Goal: Task Accomplishment & Management: Manage account settings

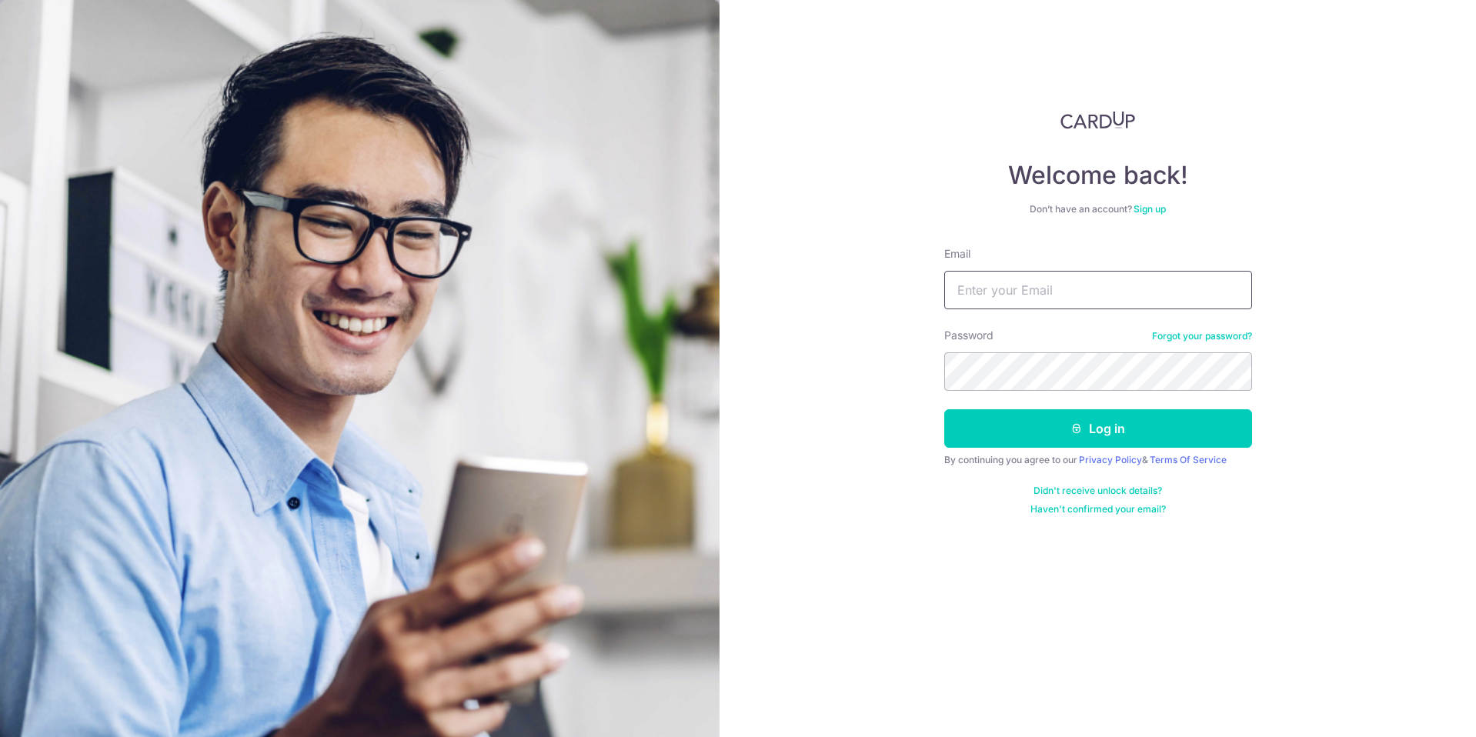
click at [1068, 301] on input "Email" at bounding box center [1098, 290] width 308 height 38
type input "[EMAIL_ADDRESS][DOMAIN_NAME]"
click at [1036, 433] on button "Log in" at bounding box center [1098, 428] width 308 height 38
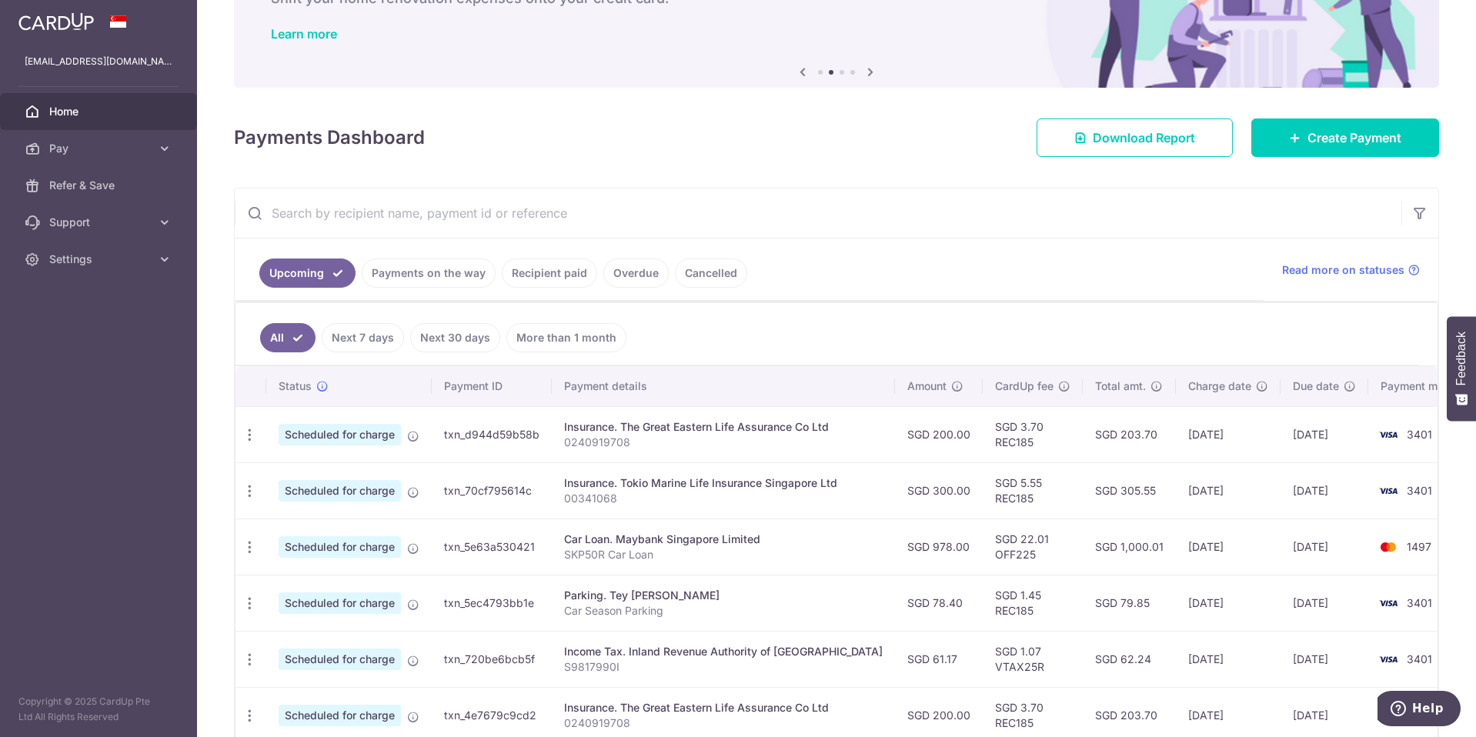
scroll to position [154, 0]
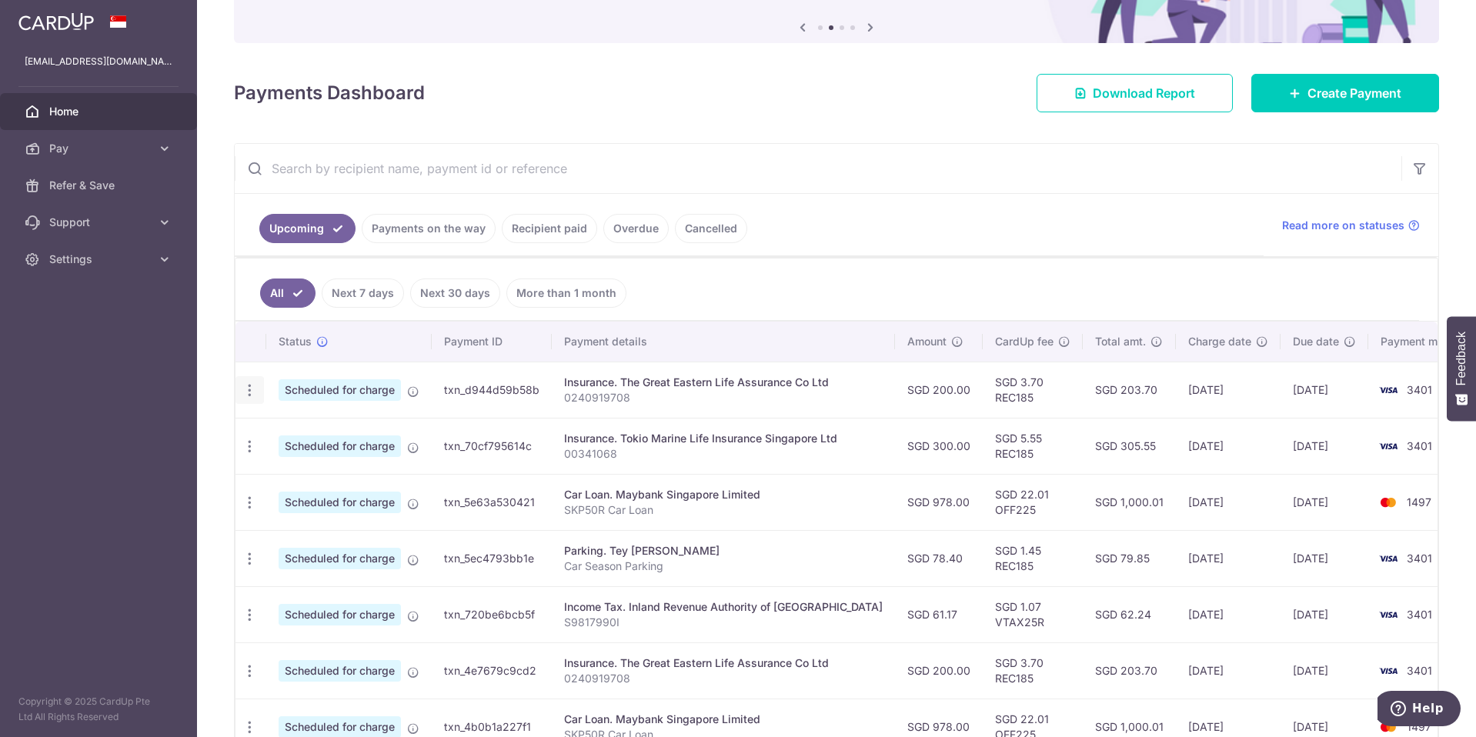
click at [258, 395] on div "Update payment Cancel payment" at bounding box center [249, 390] width 28 height 28
click at [252, 393] on icon "button" at bounding box center [250, 390] width 16 height 16
click at [346, 425] on span "Update payment" at bounding box center [331, 432] width 105 height 18
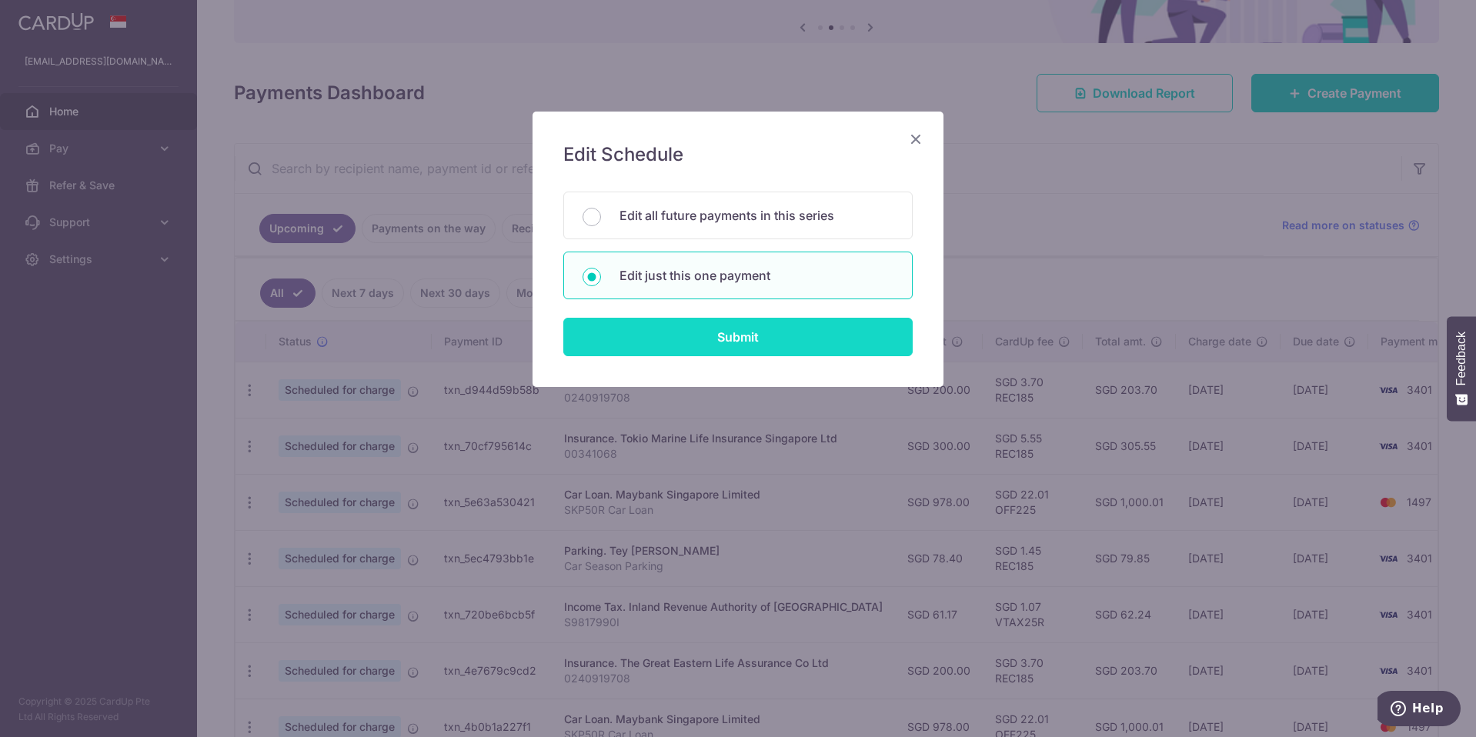
click at [706, 343] on input "Submit" at bounding box center [737, 337] width 349 height 38
radio input "true"
type input "200.00"
type input "[DATE]"
type input "0240919708"
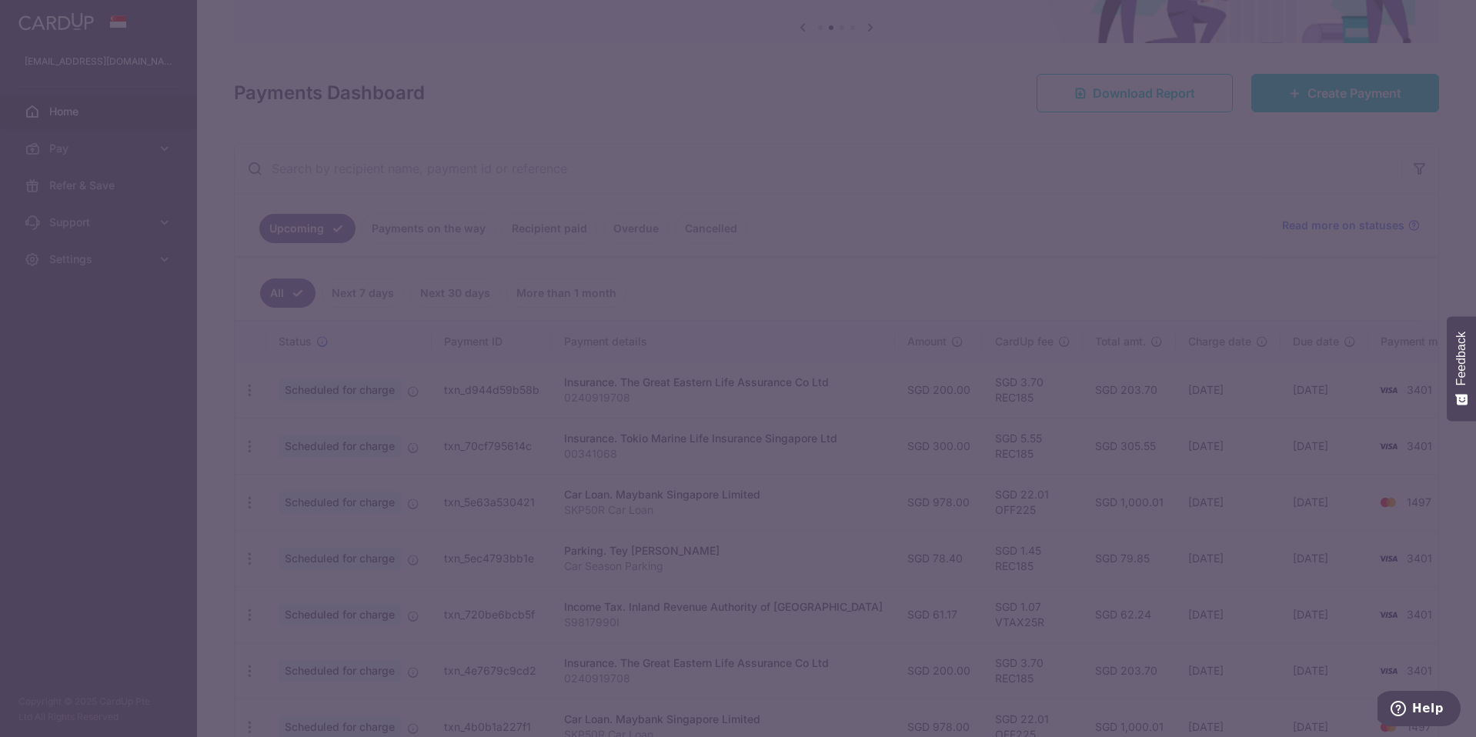
type input "REC185"
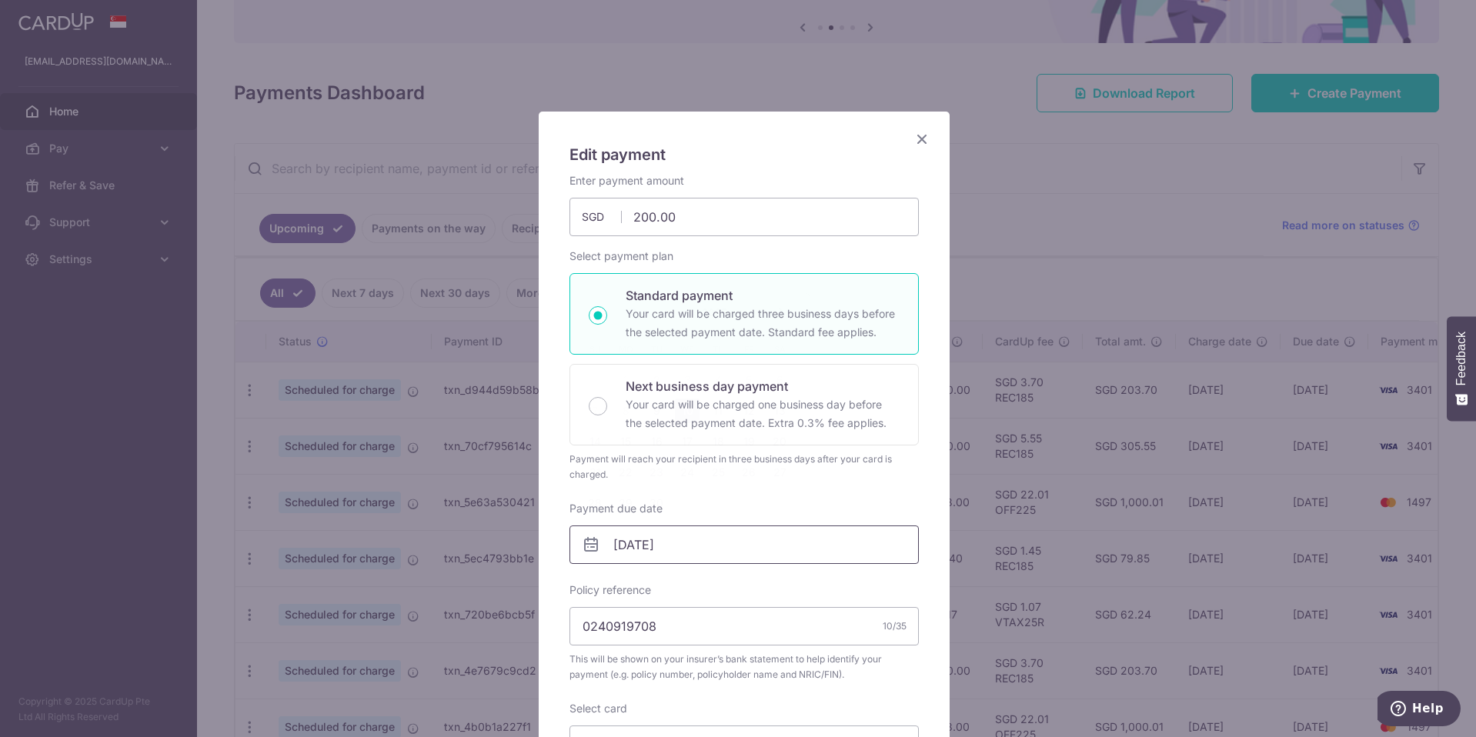
click at [669, 554] on input "[DATE]" at bounding box center [743, 544] width 349 height 38
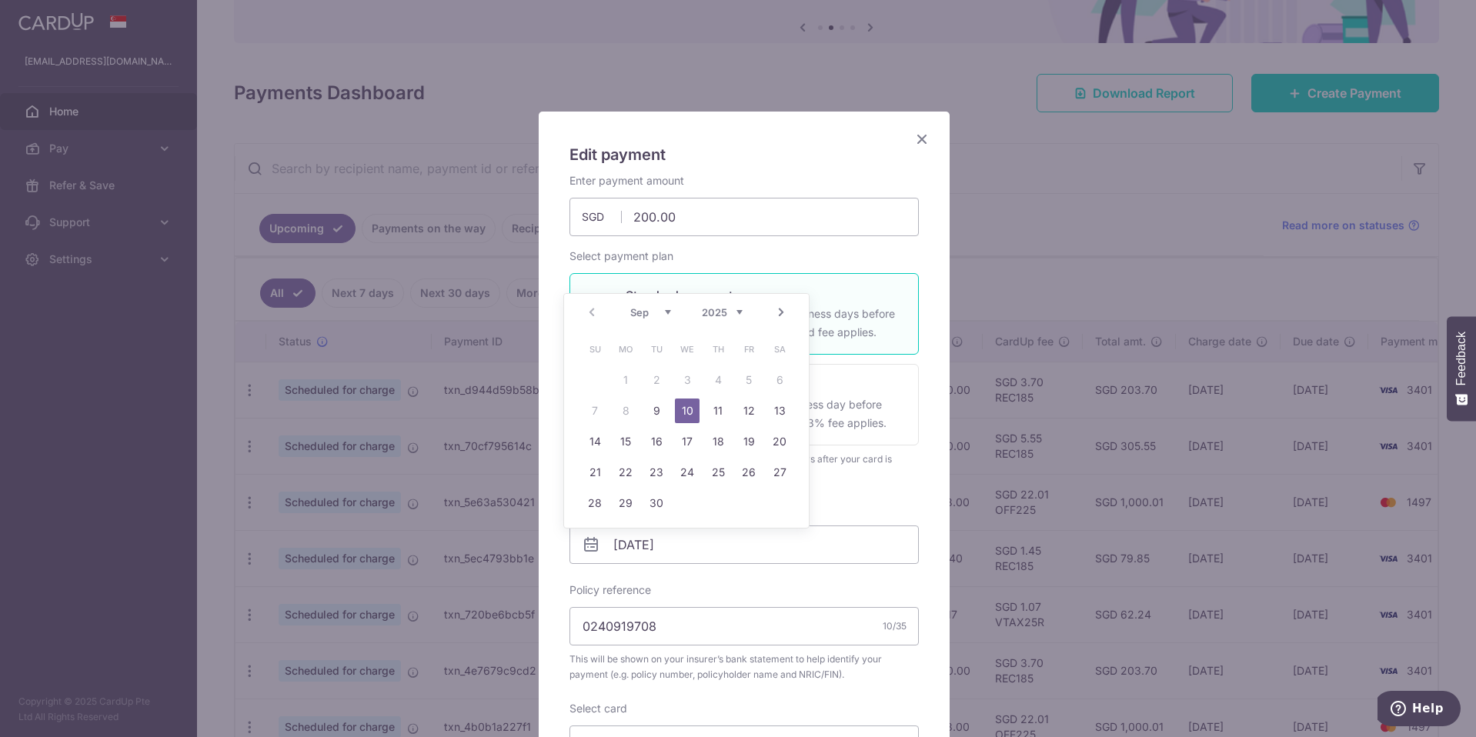
click at [783, 310] on link "Next" at bounding box center [781, 312] width 18 height 18
click at [589, 319] on link "Prev" at bounding box center [591, 312] width 18 height 18
click at [592, 436] on link "14" at bounding box center [594, 441] width 25 height 25
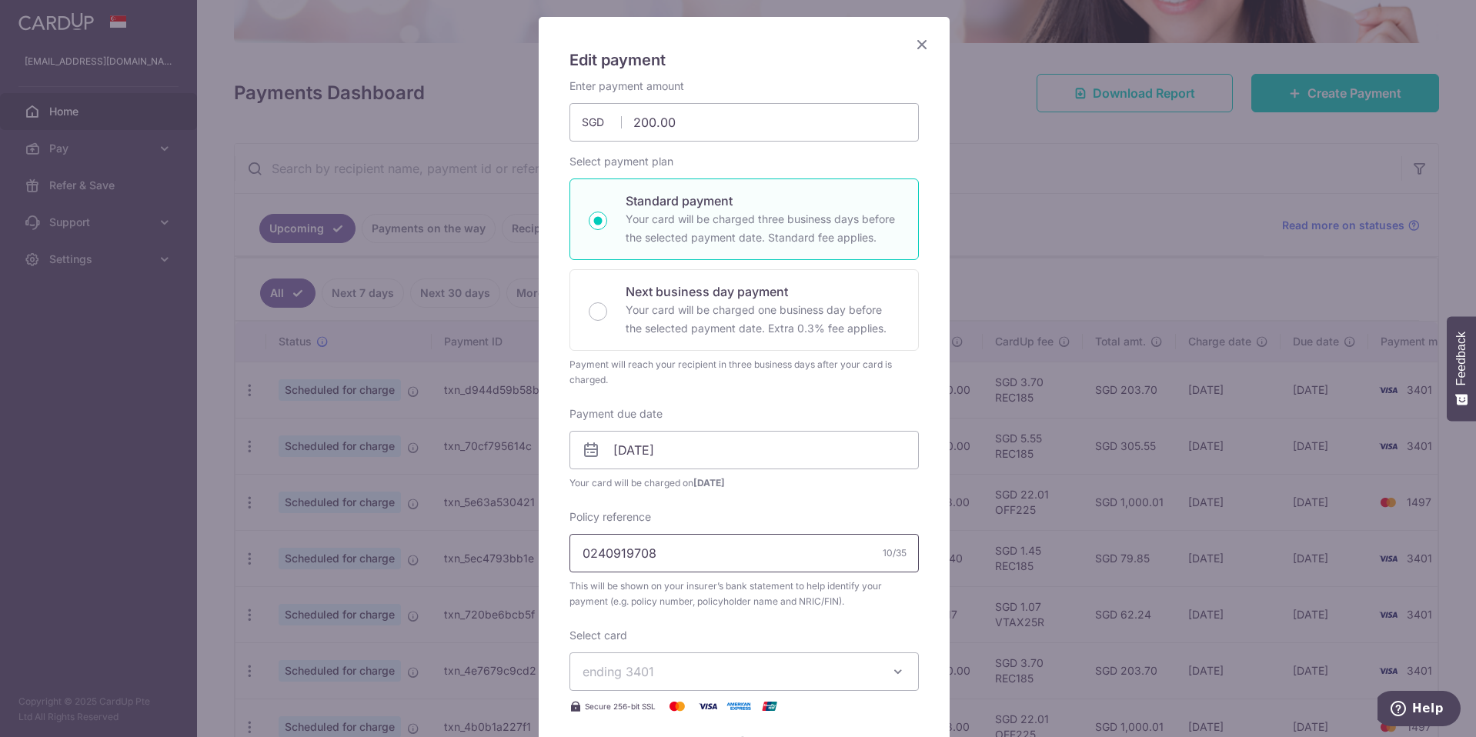
scroll to position [102, 0]
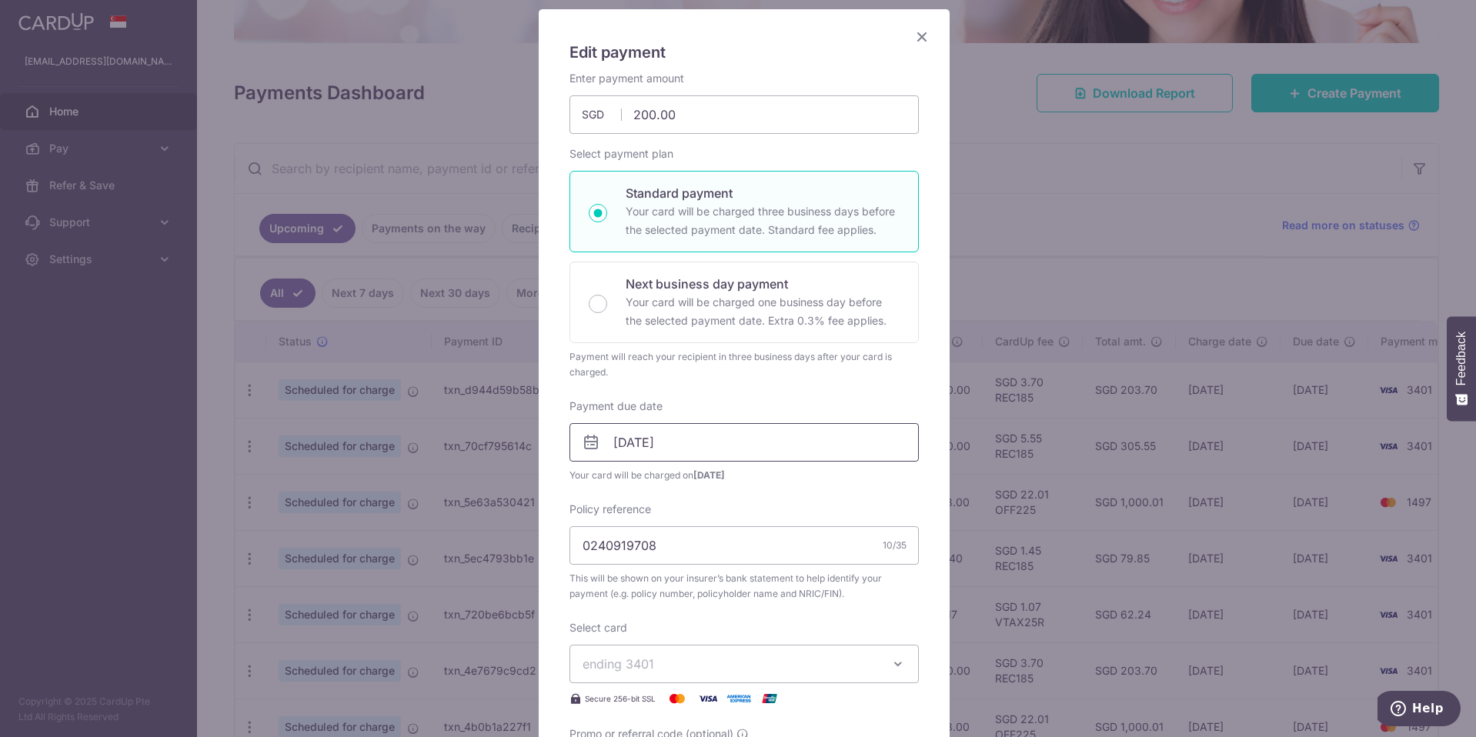
click at [682, 446] on input "14/09/2025" at bounding box center [743, 442] width 349 height 38
click at [627, 607] on link "15" at bounding box center [625, 613] width 25 height 25
type input "[DATE]"
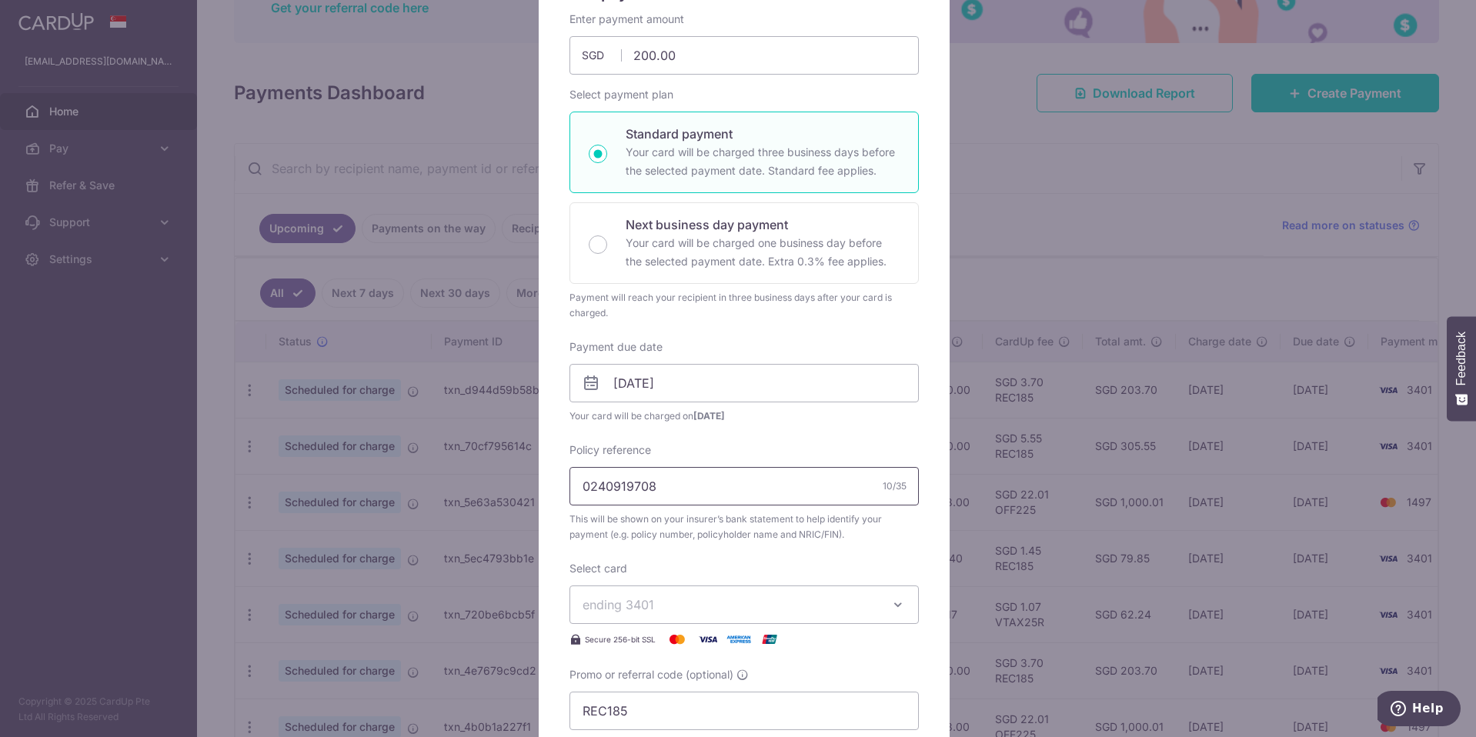
scroll to position [154, 0]
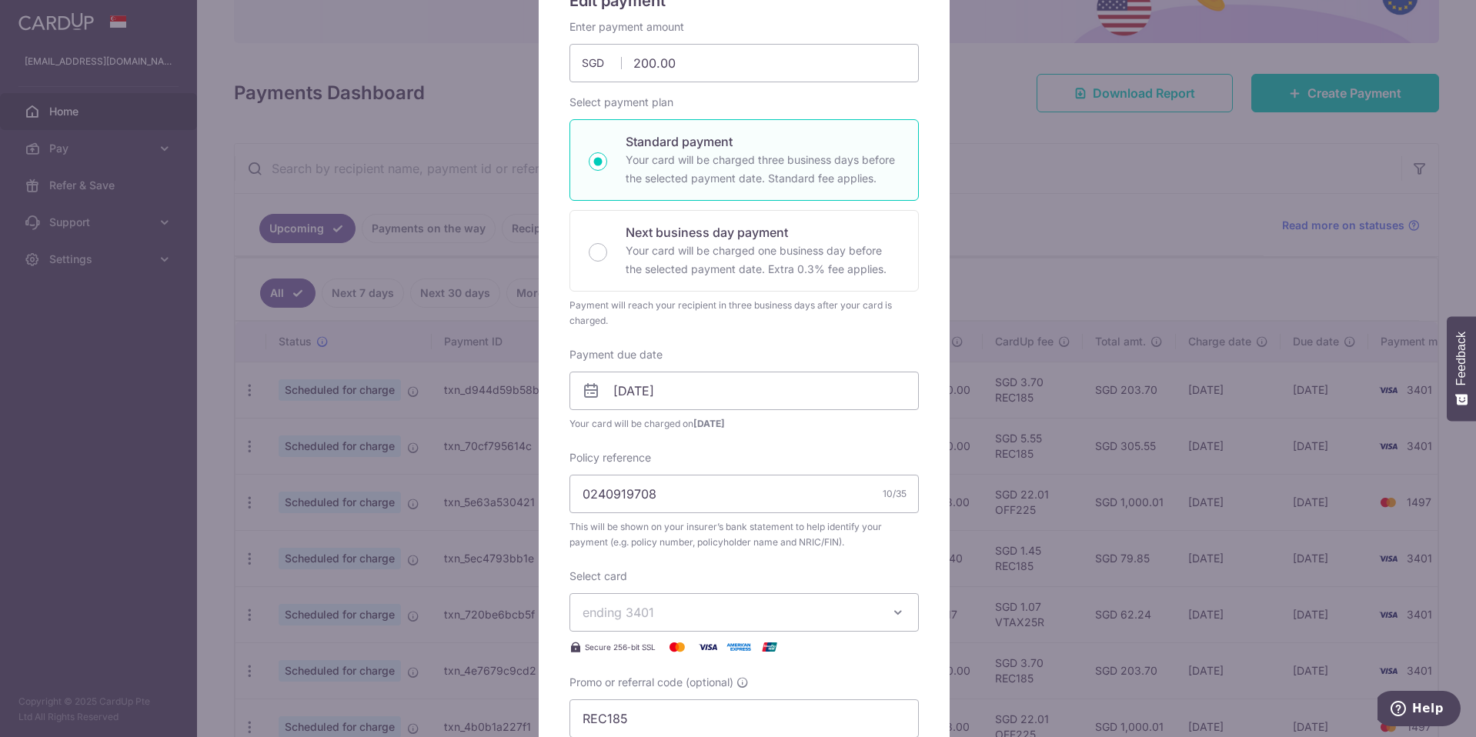
click at [732, 438] on div "Enter payment amount 200.00 200.00 SGD To change the payment amount, please can…" at bounding box center [743, 378] width 349 height 719
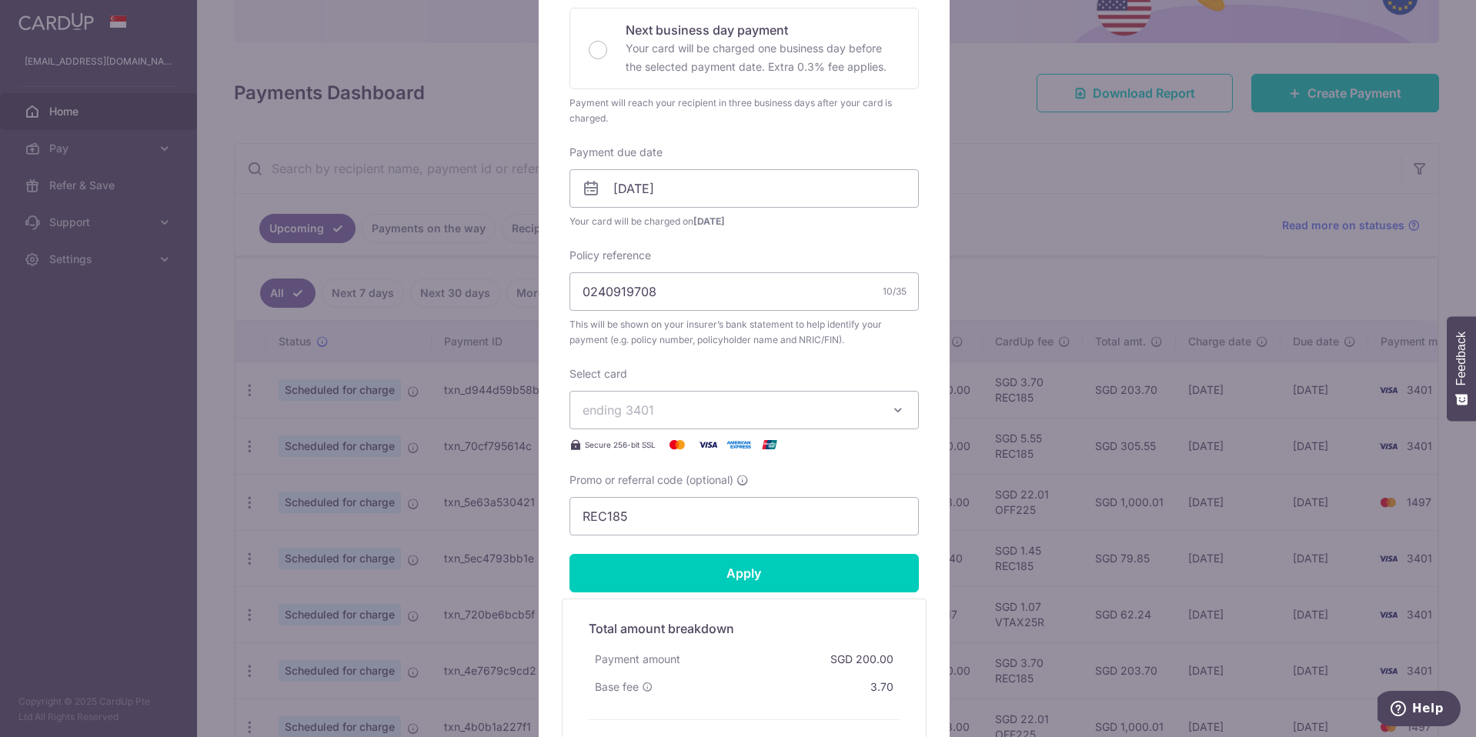
scroll to position [359, 0]
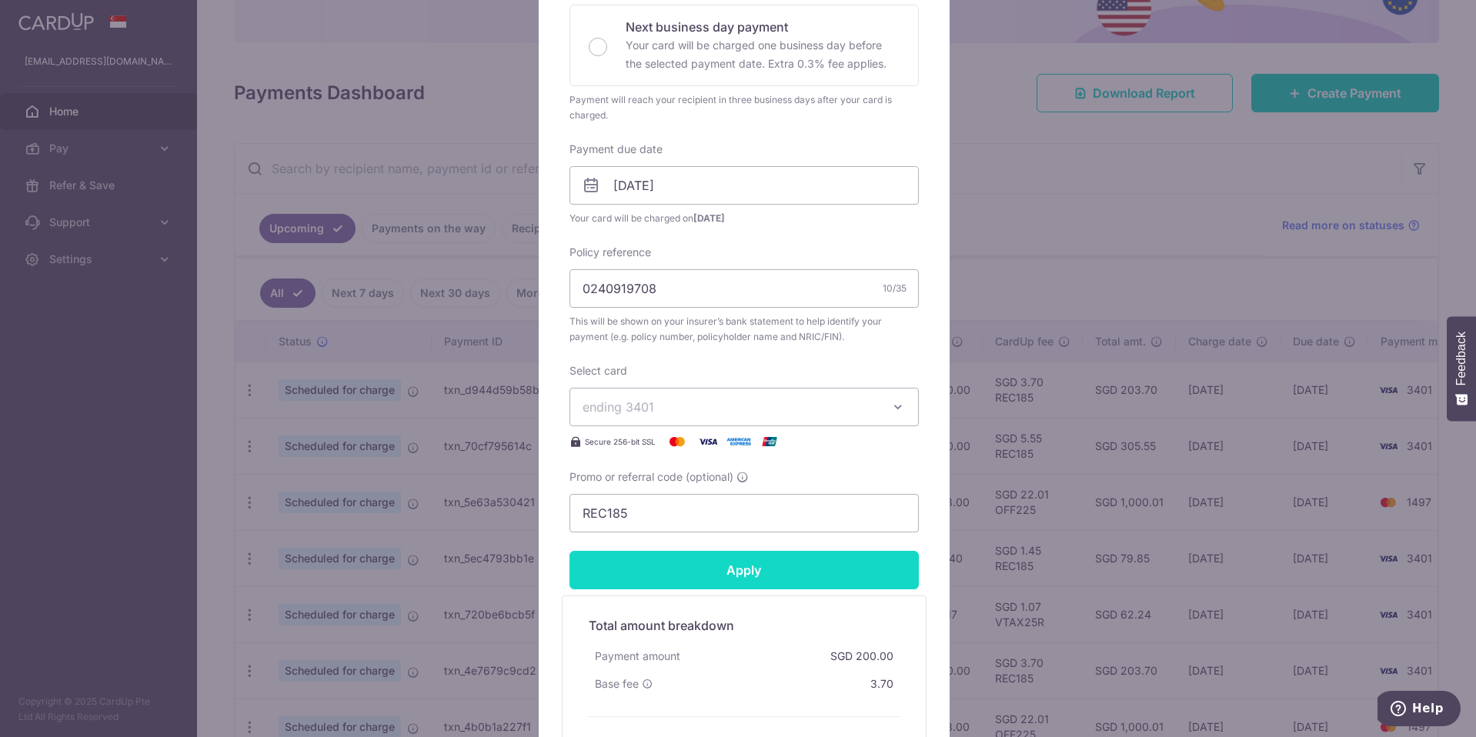
click at [811, 582] on input "Apply" at bounding box center [743, 570] width 349 height 38
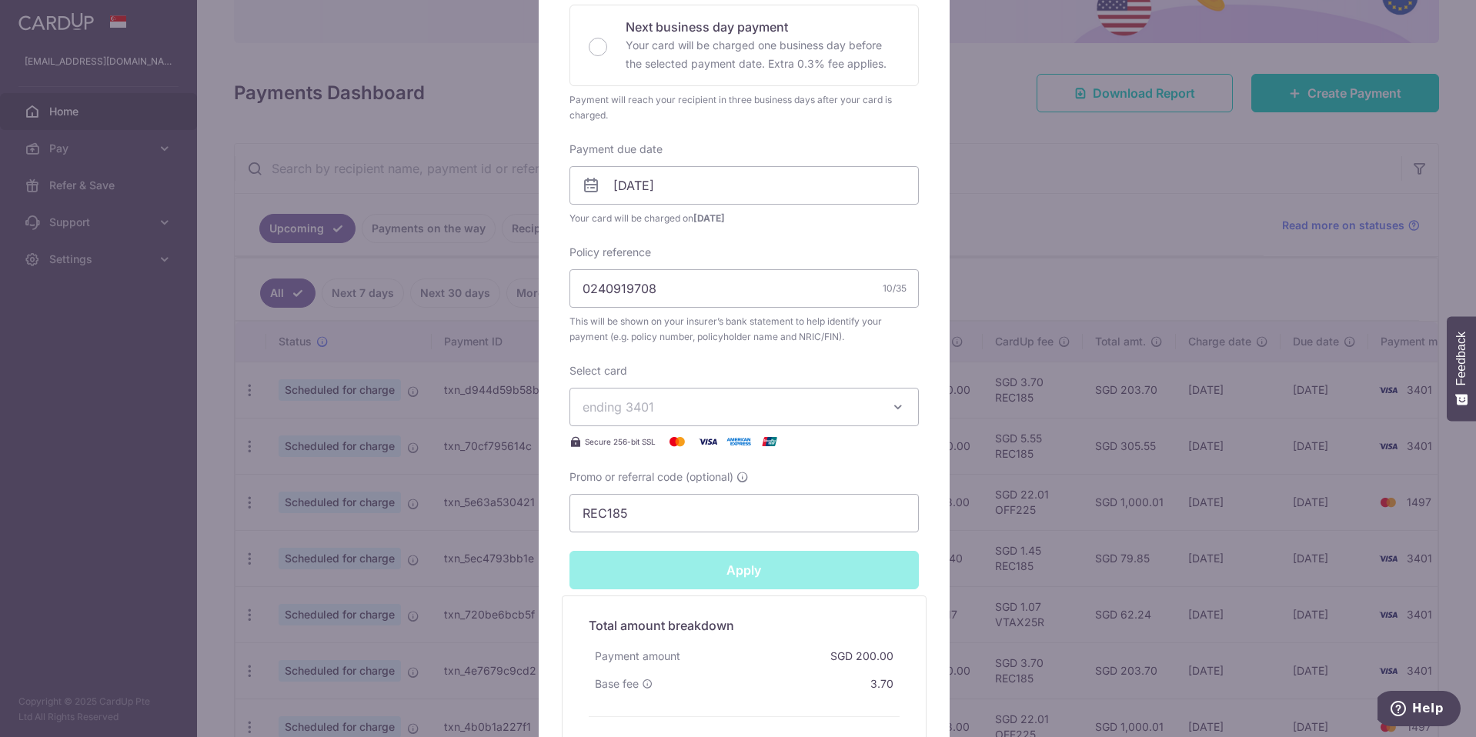
type input "Successfully Applied"
click at [1058, 219] on div "Edit payment By clicking apply, you will make changes to all payments to The Gr…" at bounding box center [738, 368] width 1476 height 737
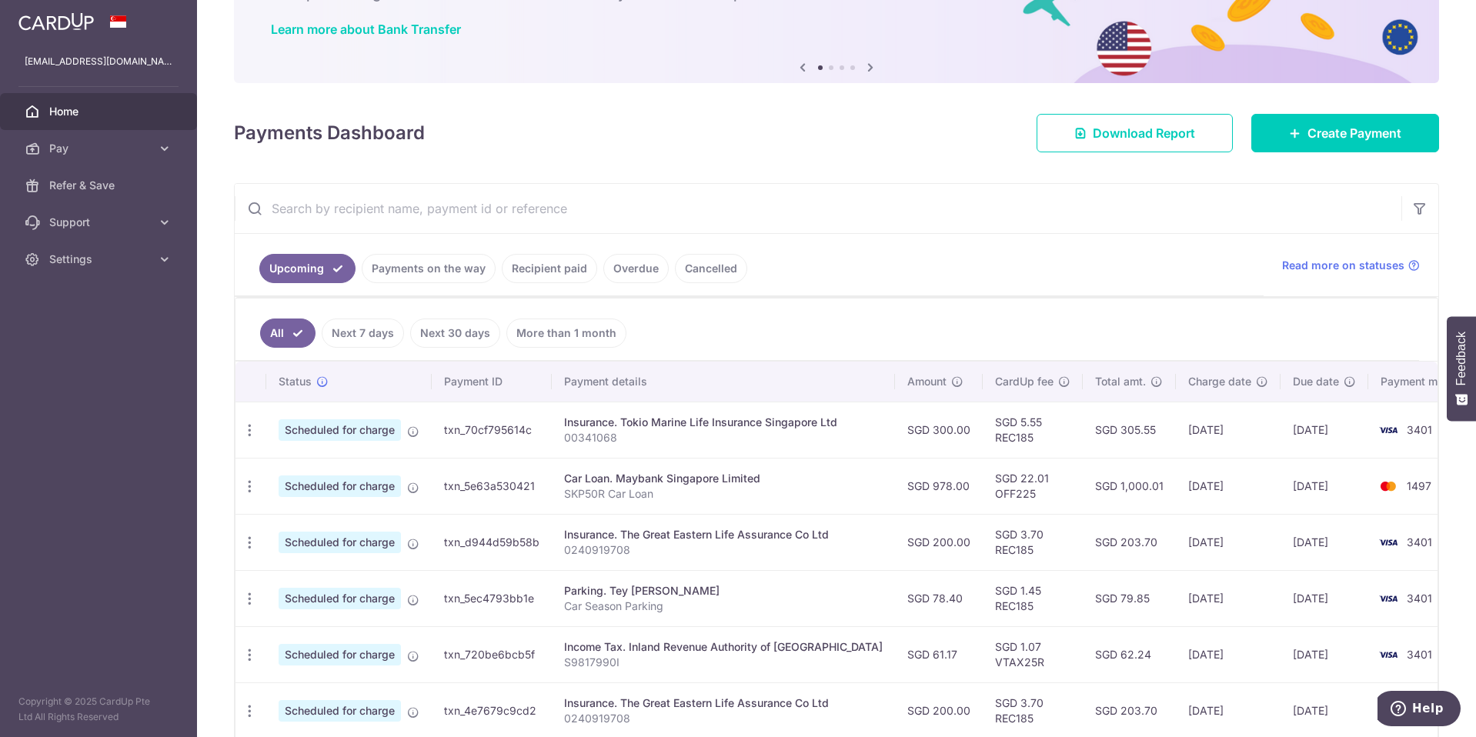
scroll to position [128, 0]
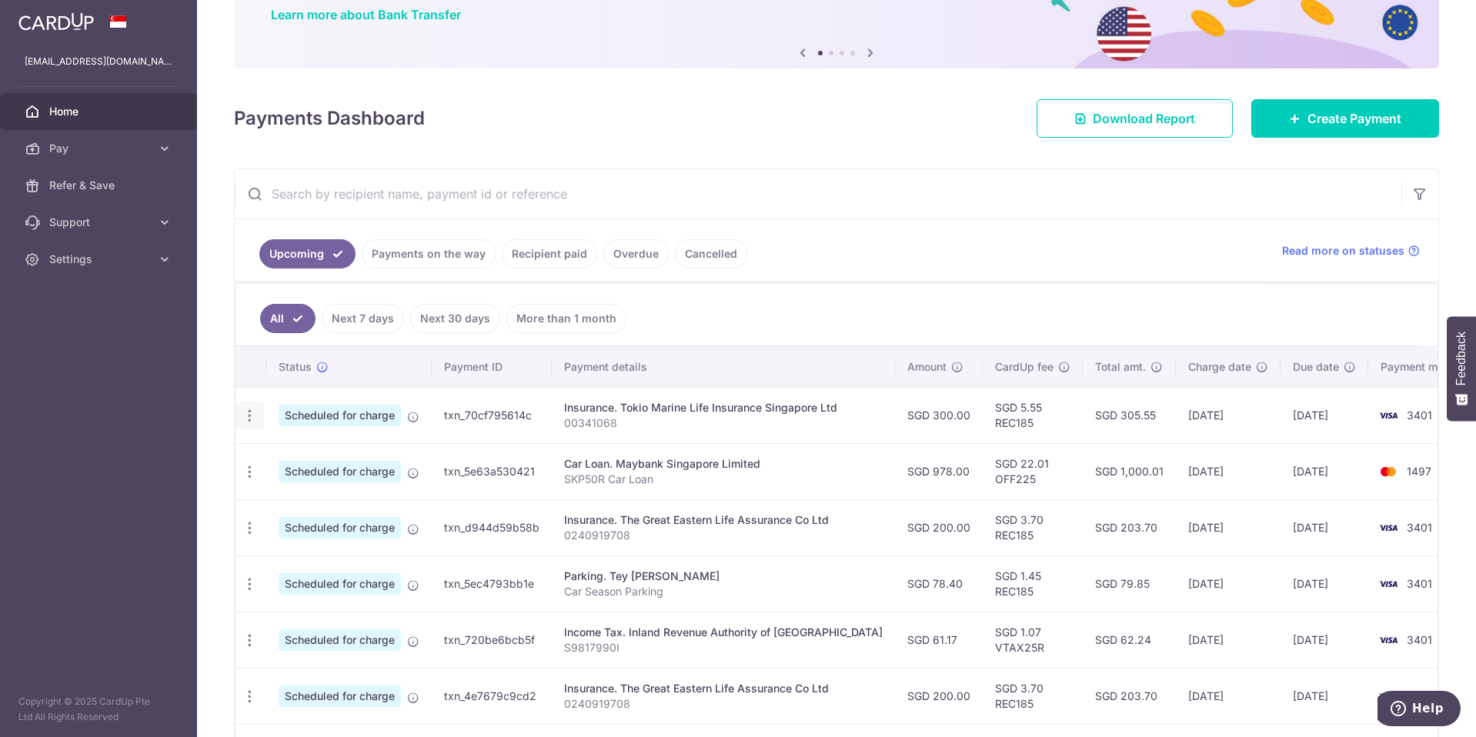
click at [249, 412] on icon "button" at bounding box center [250, 416] width 16 height 16
click at [349, 456] on span "Update payment" at bounding box center [331, 458] width 105 height 18
radio input "true"
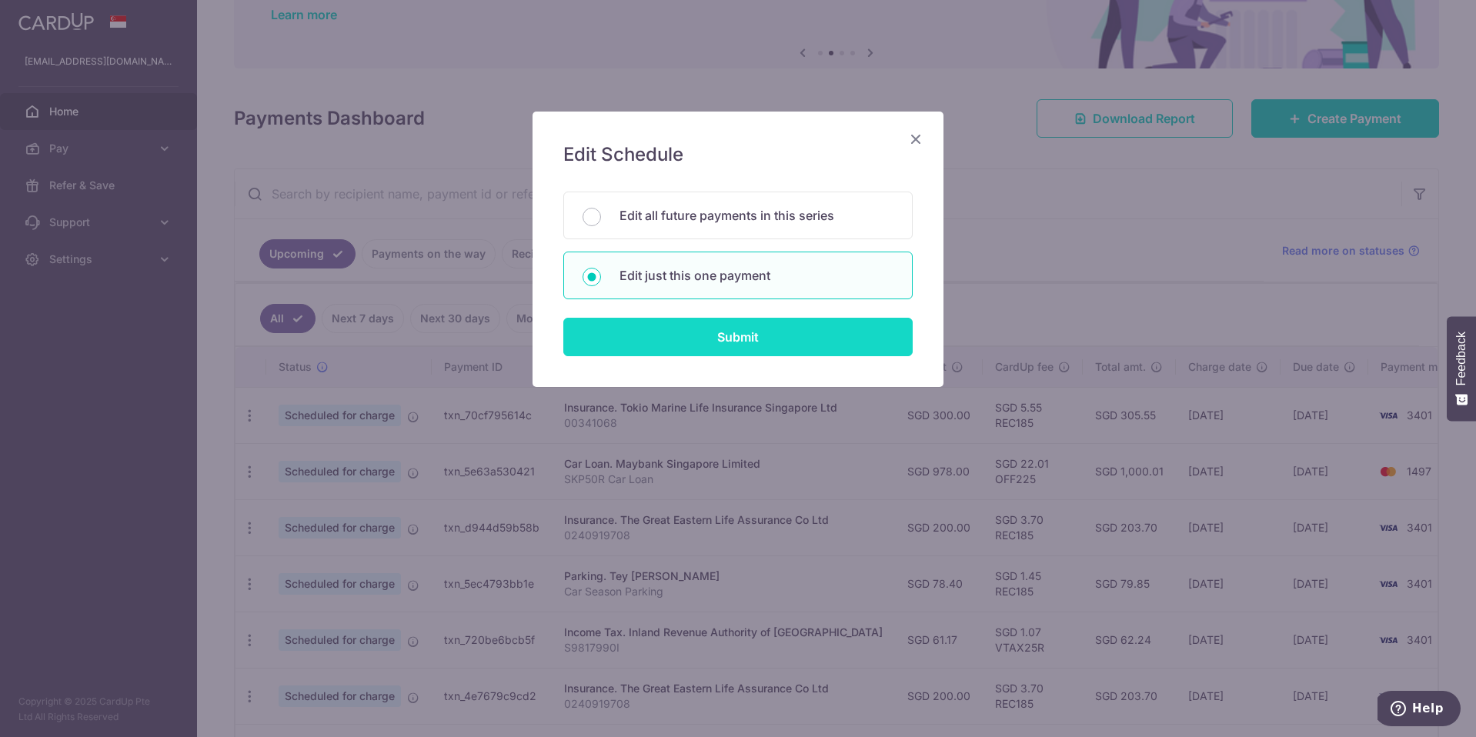
click at [728, 333] on input "Submit" at bounding box center [737, 337] width 349 height 38
radio input "true"
type input "300.00"
type input "[DATE]"
type input "00341068"
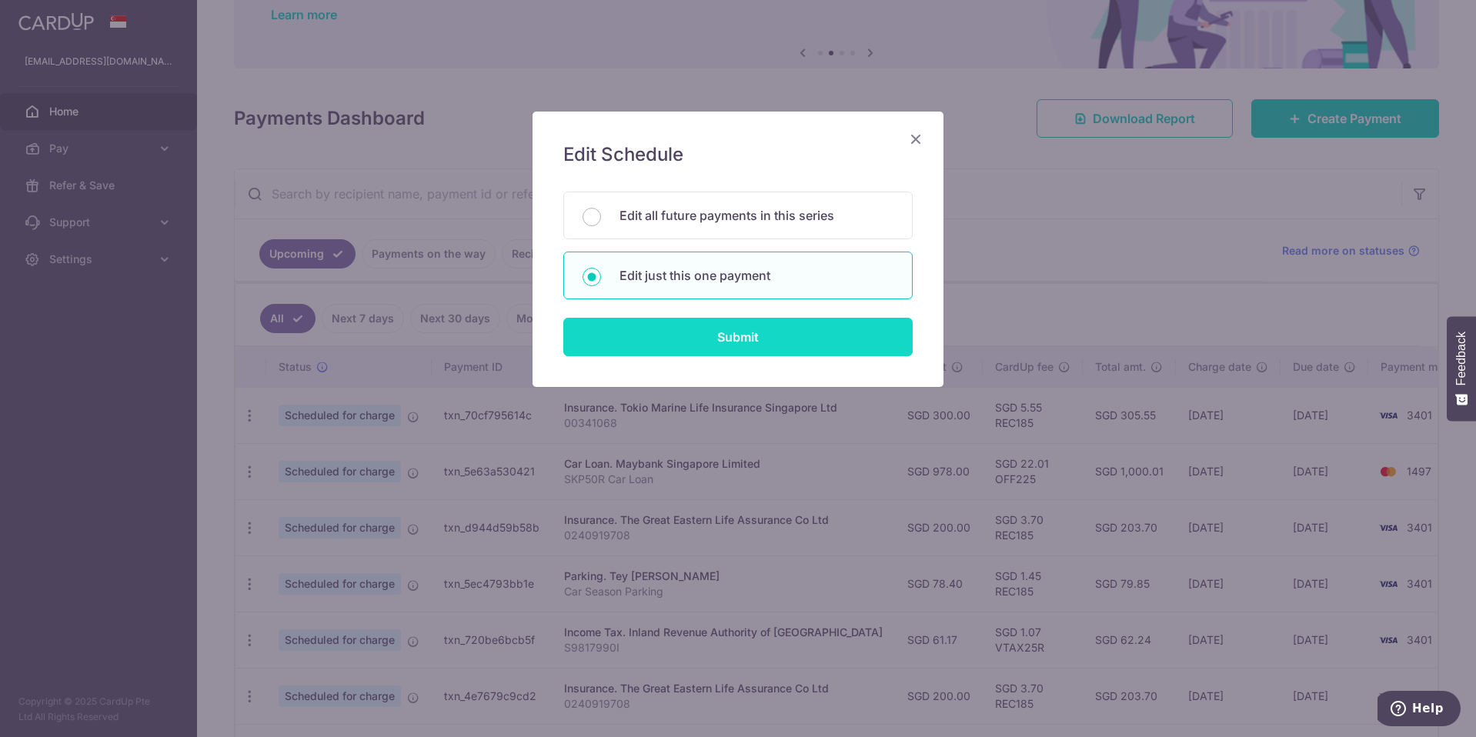
type input "REC185"
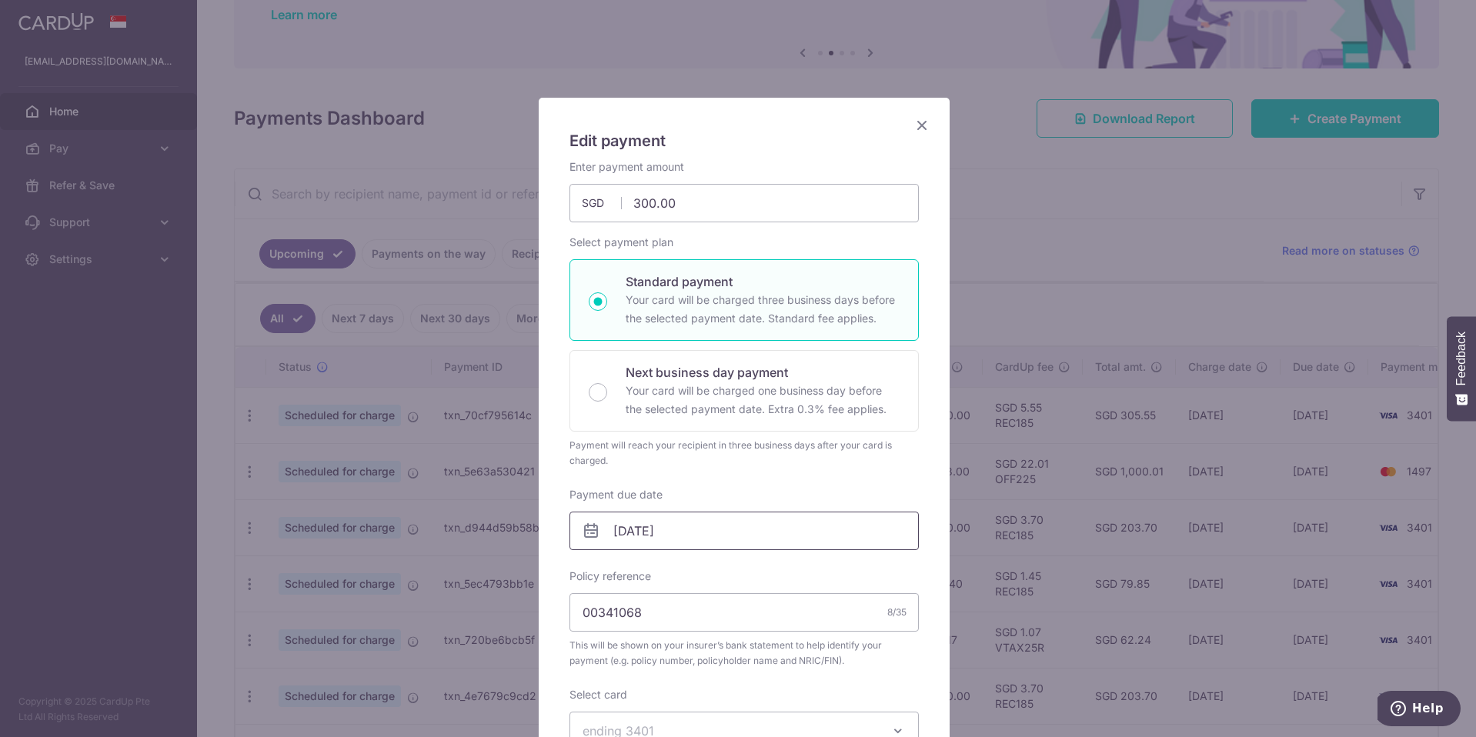
scroll to position [52, 0]
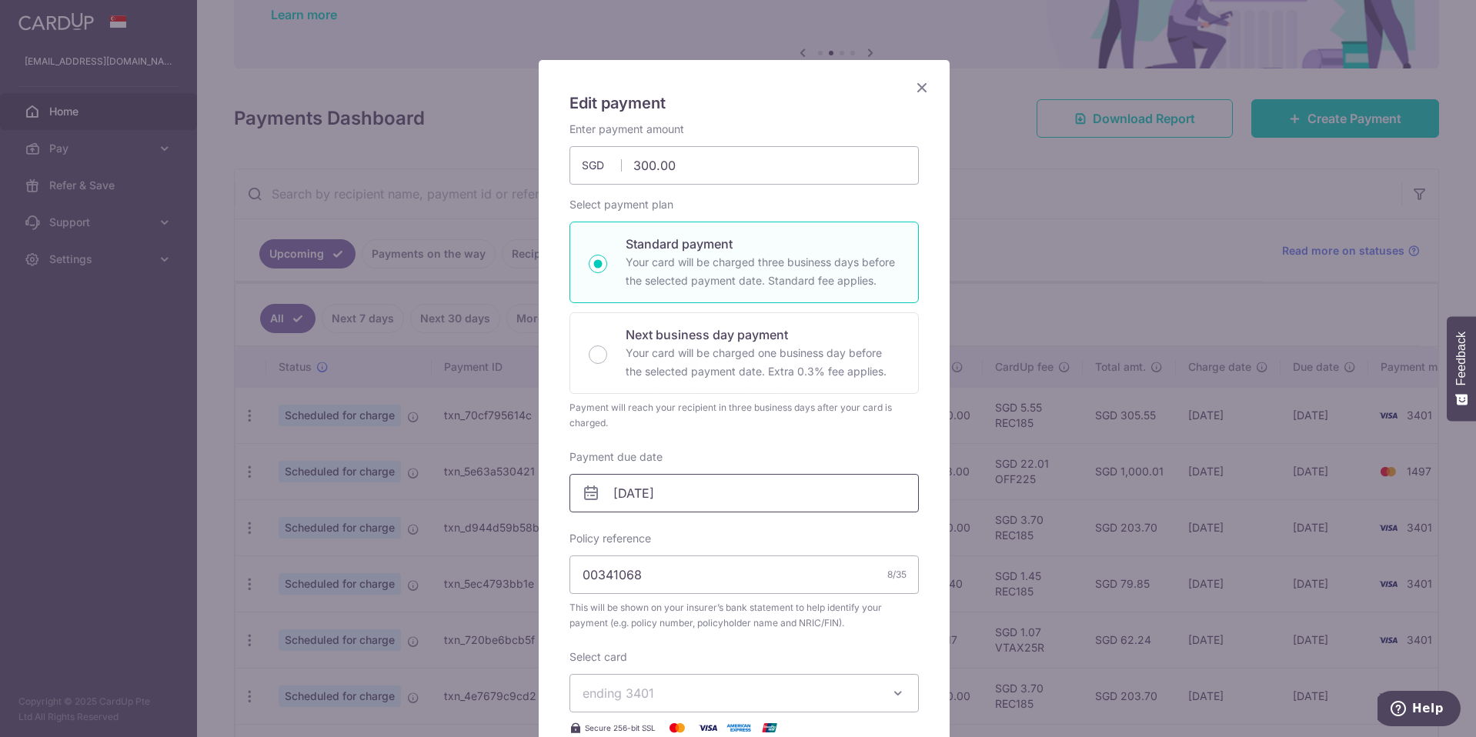
click at [688, 499] on input "[DATE]" at bounding box center [743, 493] width 349 height 38
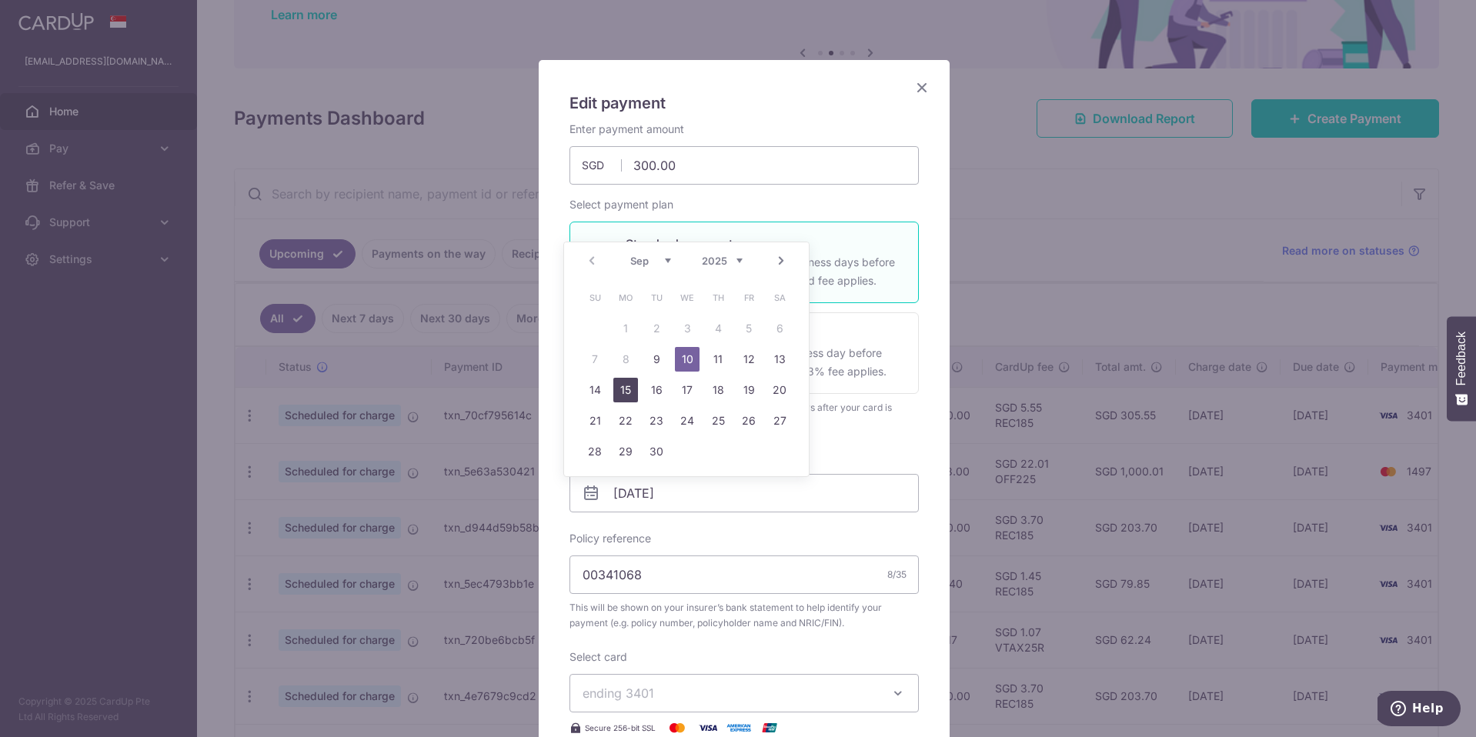
click at [629, 386] on link "15" at bounding box center [625, 390] width 25 height 25
type input "[DATE]"
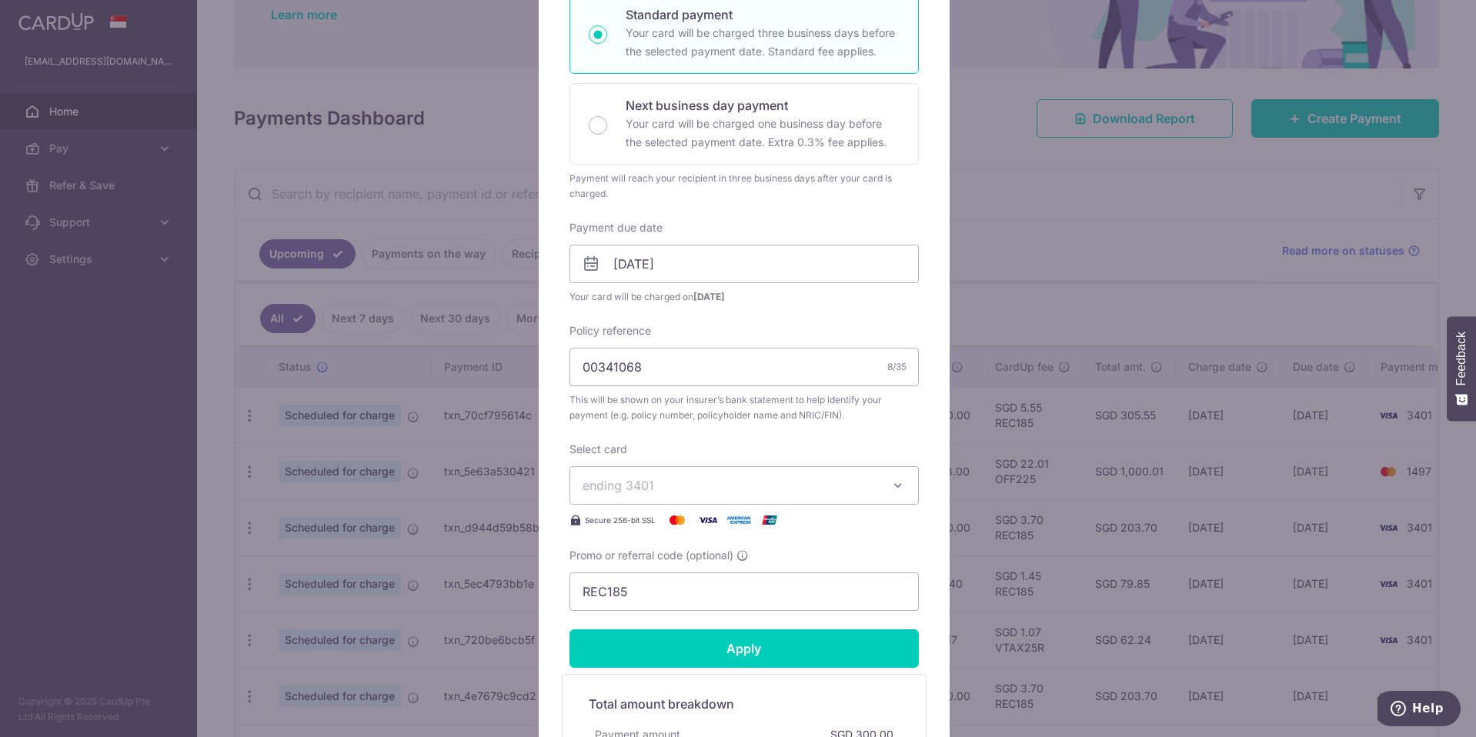
scroll to position [282, 0]
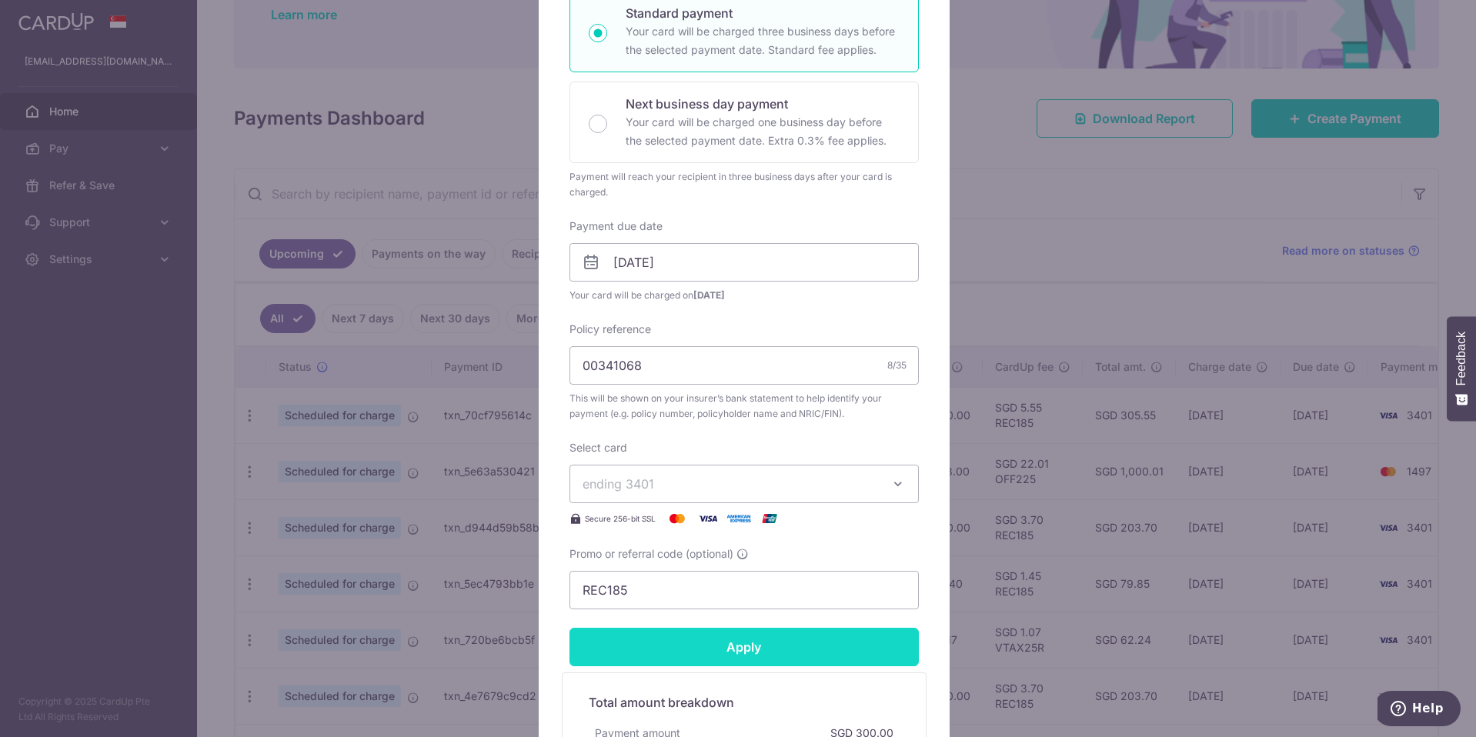
click at [719, 658] on input "Apply" at bounding box center [743, 647] width 349 height 38
type input "Successfully Applied"
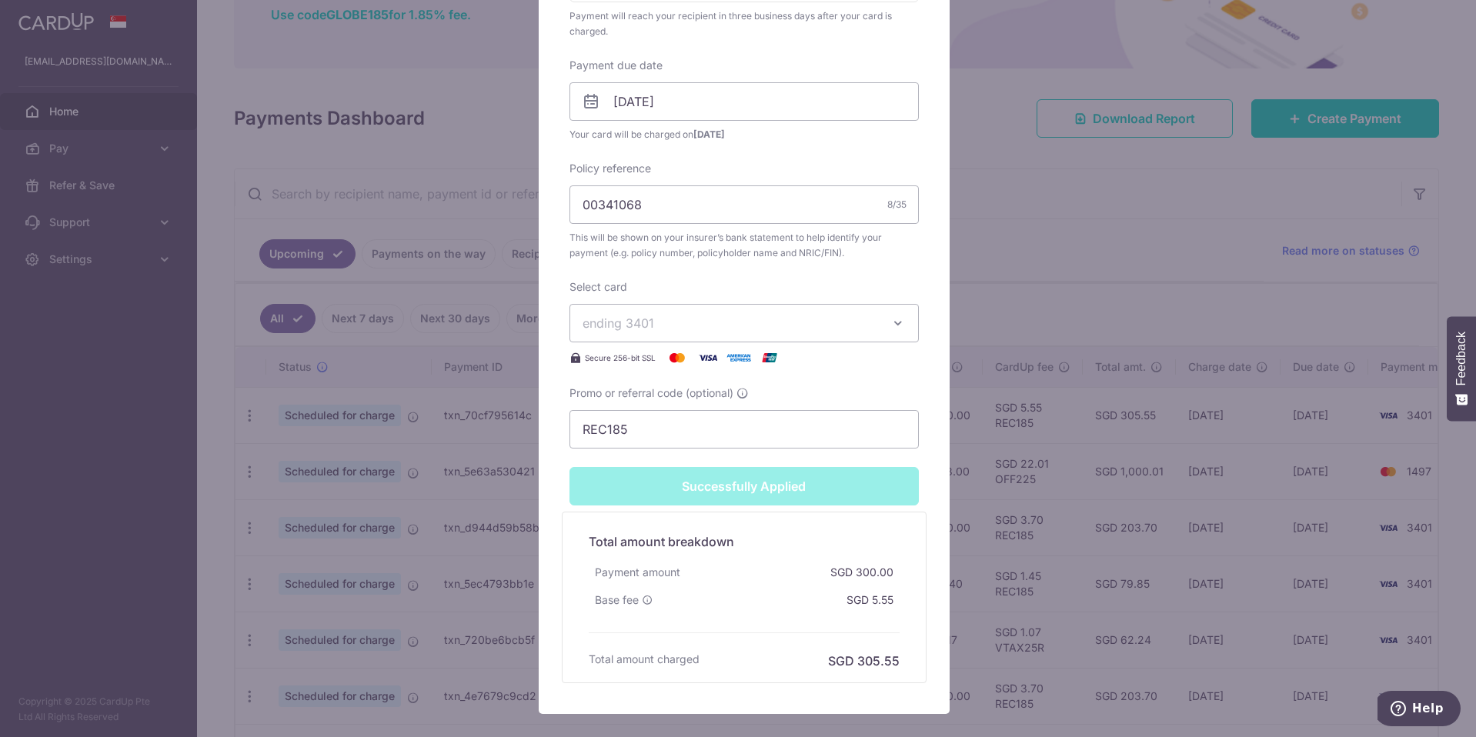
scroll to position [490, 0]
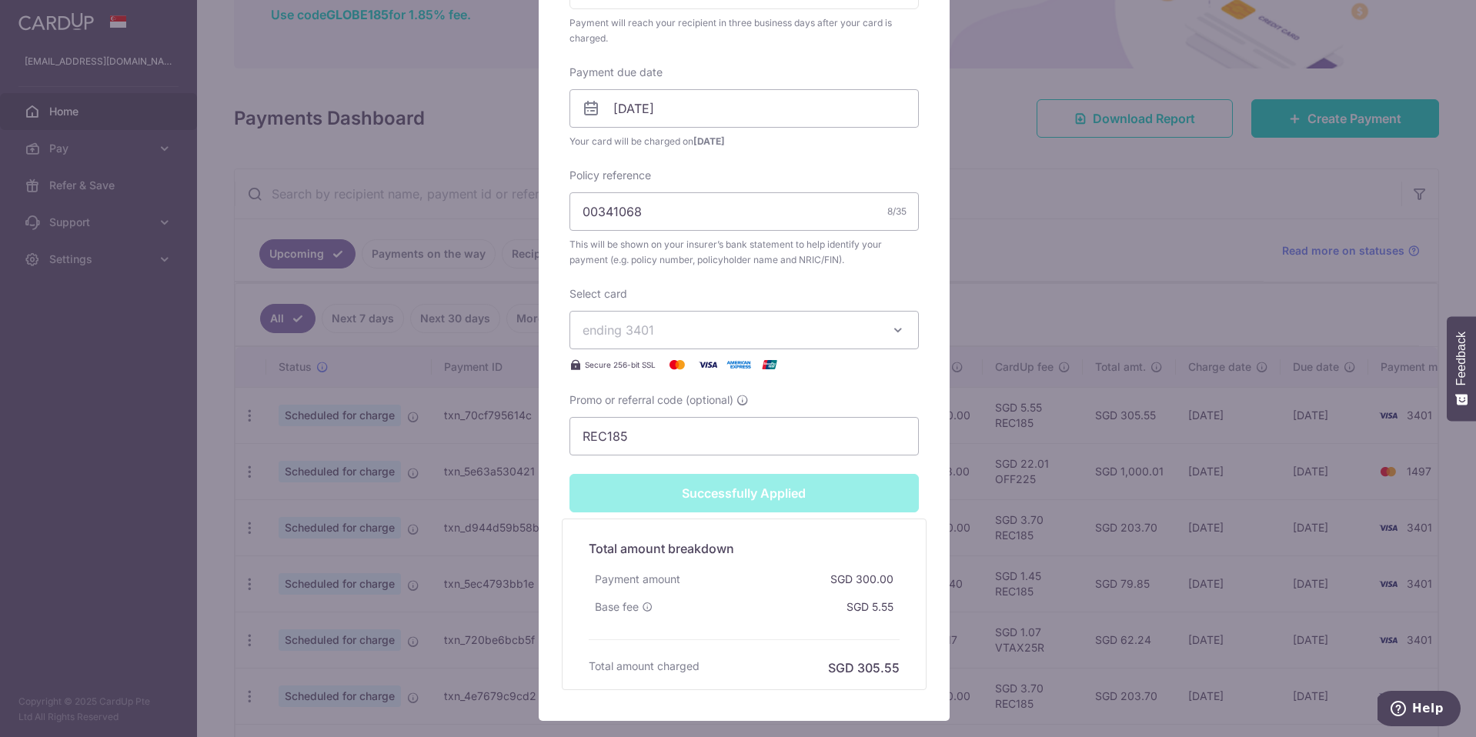
click at [1082, 456] on div "Edit payment By clicking apply, you will make changes to all payments to Tokio …" at bounding box center [738, 368] width 1476 height 737
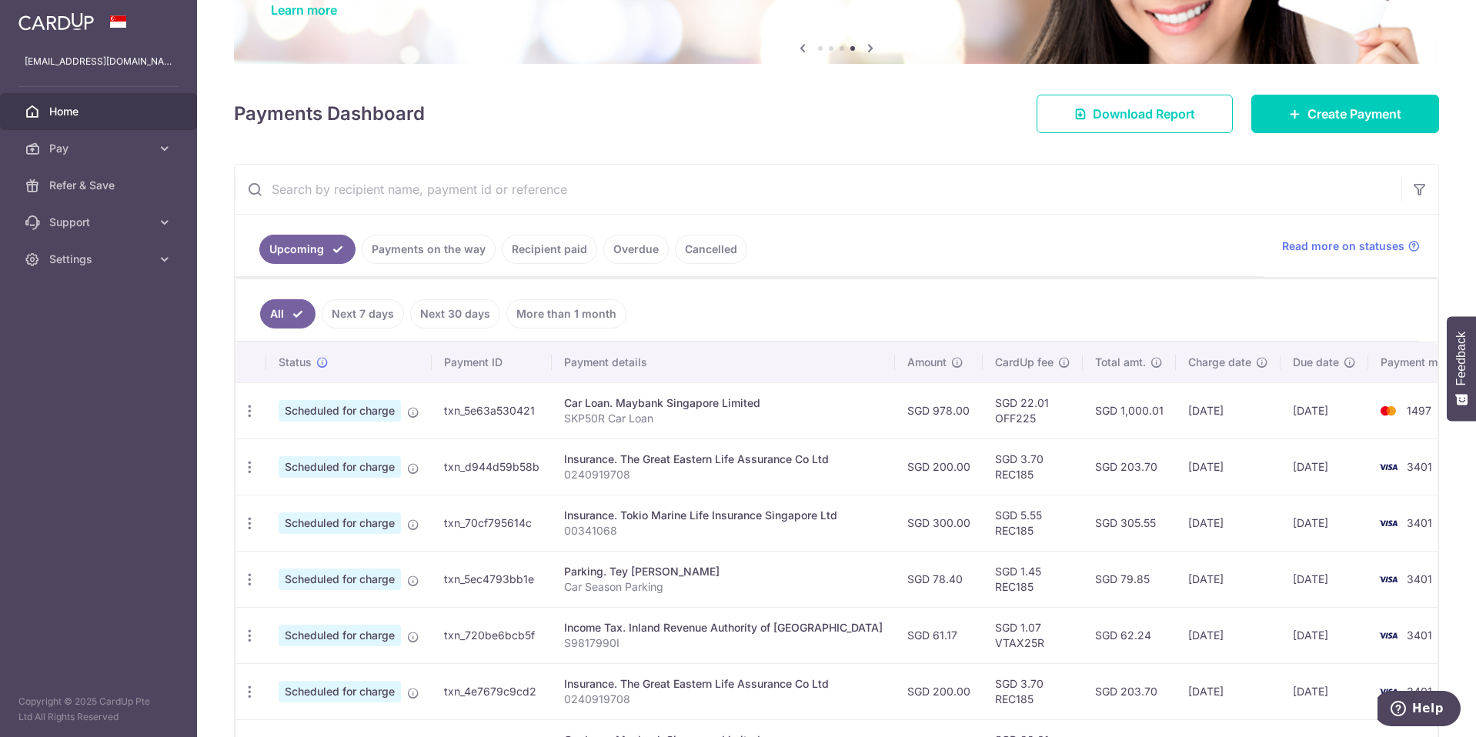
scroll to position [154, 0]
